Goal: Task Accomplishment & Management: Manage account settings

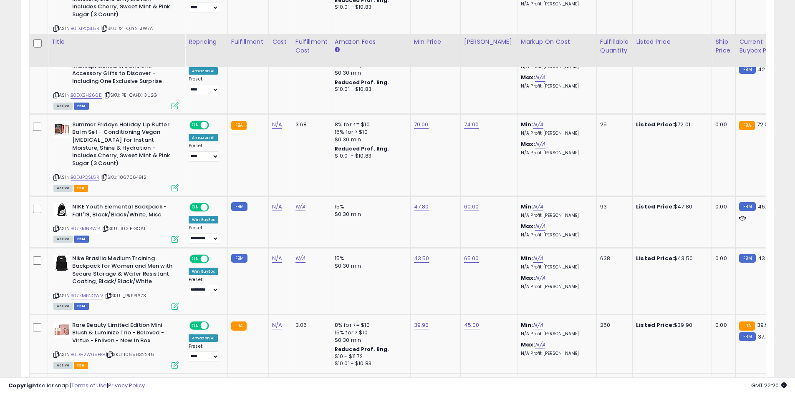
scroll to position [1041, 0]
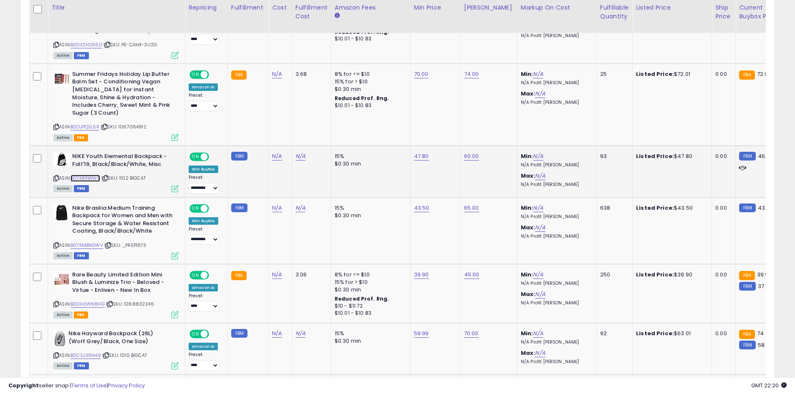
click at [85, 175] on link "B07KR1NRWR" at bounding box center [85, 178] width 30 height 7
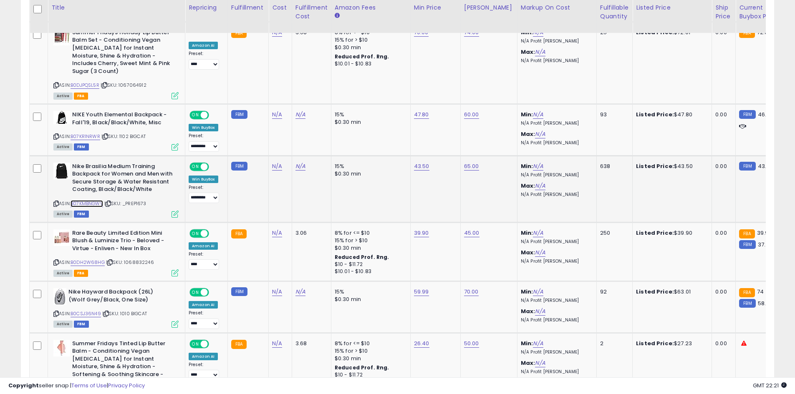
click at [86, 200] on link "B07KMBNGWV" at bounding box center [86, 203] width 33 height 7
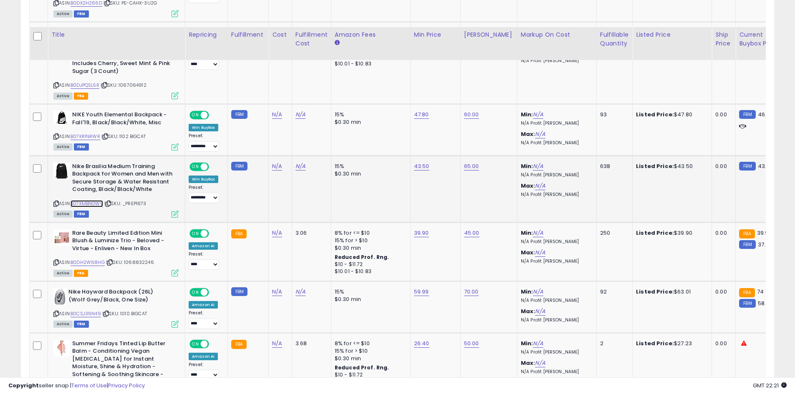
scroll to position [1124, 0]
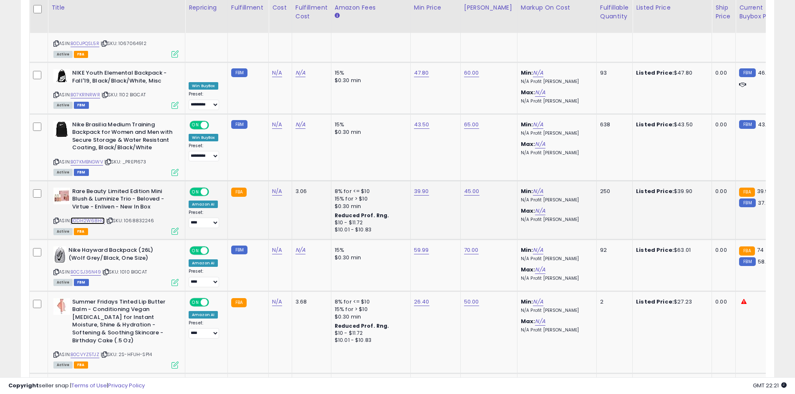
click at [93, 217] on link "B0DH2W68HG" at bounding box center [87, 220] width 34 height 7
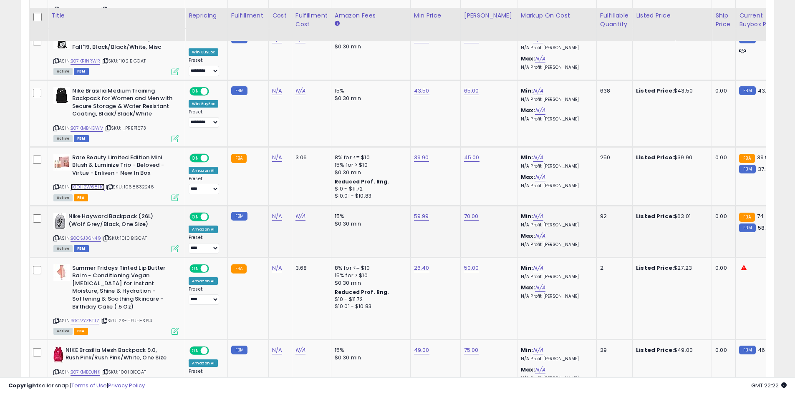
scroll to position [1166, 0]
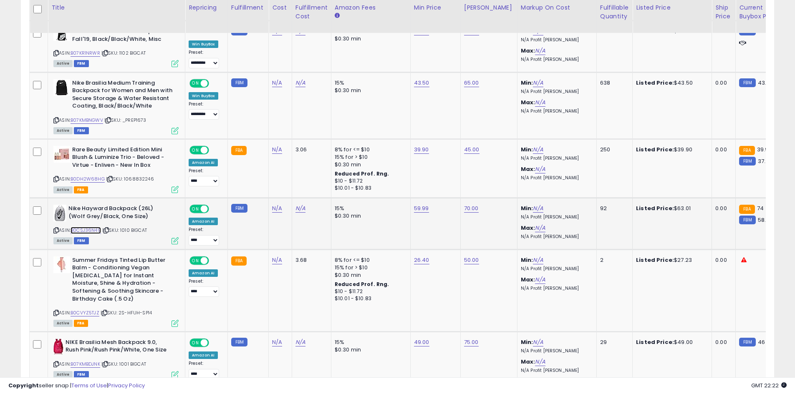
click at [93, 227] on link "B0CSJ36N49" at bounding box center [85, 230] width 30 height 7
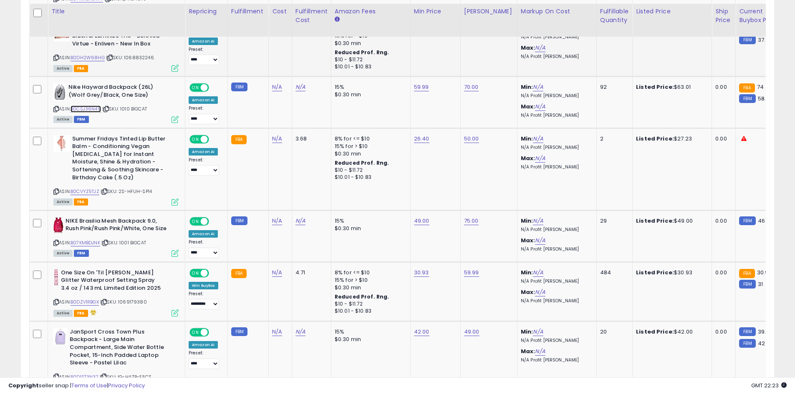
scroll to position [1291, 0]
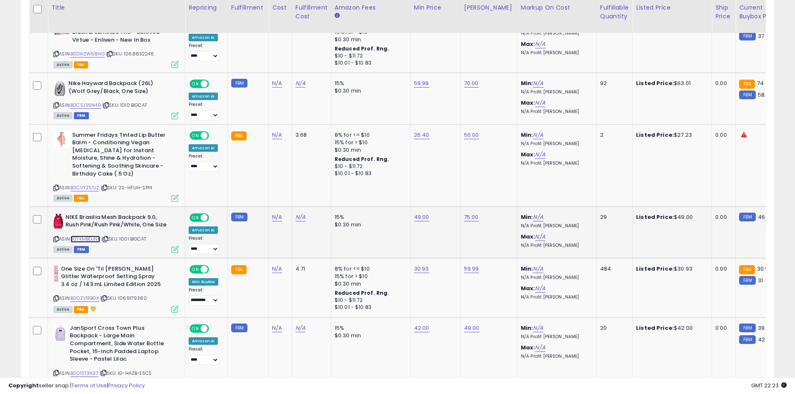
click at [97, 236] on link "B07KMBDJNK" at bounding box center [85, 239] width 30 height 7
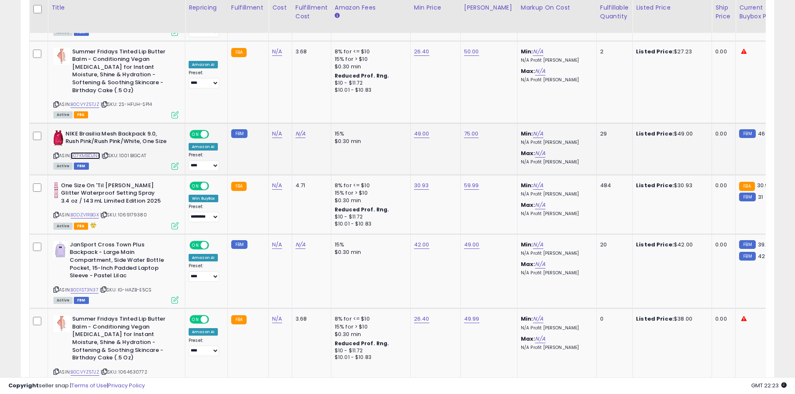
scroll to position [1416, 0]
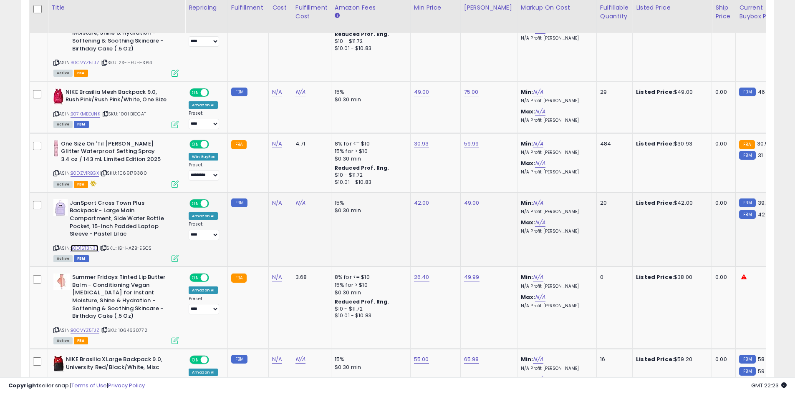
click at [84, 245] on link "B0D1ST3N37" at bounding box center [84, 248] width 28 height 7
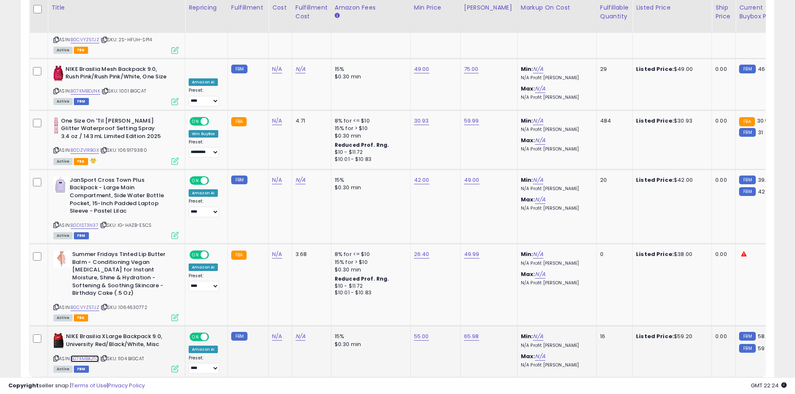
click at [83, 355] on link "B07KMBKJTQ" at bounding box center [84, 358] width 28 height 7
click at [201, 363] on select "**********" at bounding box center [204, 368] width 30 height 10
select select "**********"
click at [189, 363] on select "**********" at bounding box center [204, 368] width 30 height 10
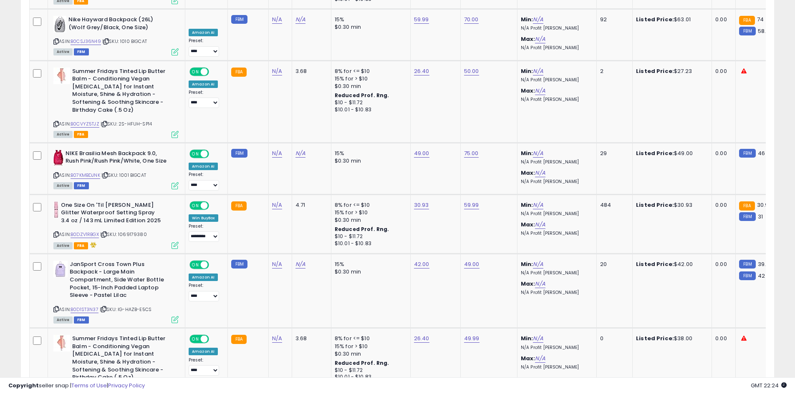
scroll to position [1320, 0]
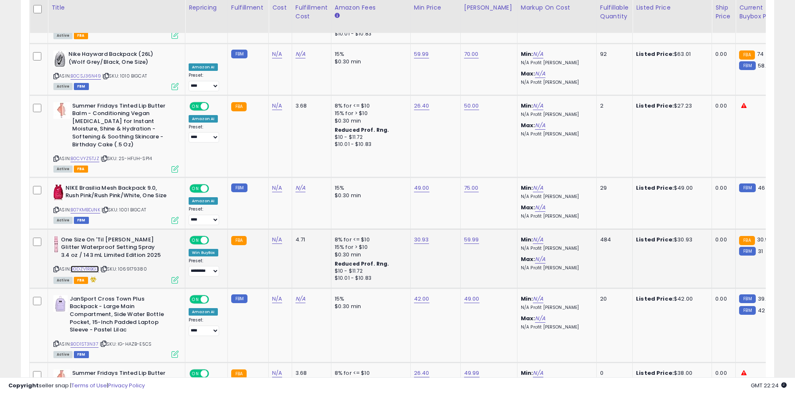
click at [95, 266] on link "B0DZV1RBGX" at bounding box center [84, 269] width 28 height 7
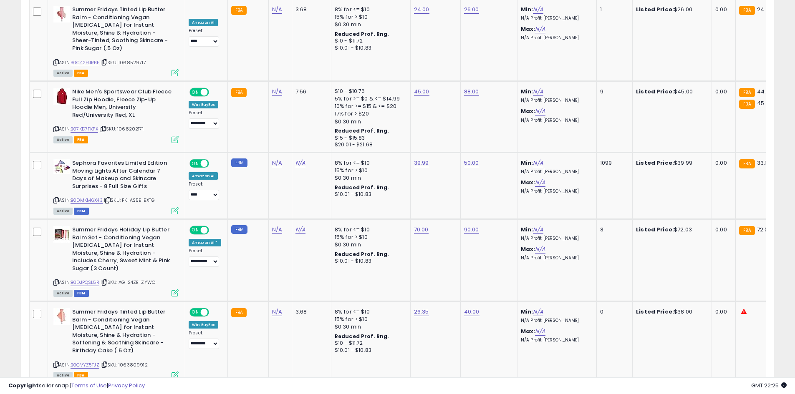
scroll to position [313, 0]
